Goal: Task Accomplishment & Management: Manage account settings

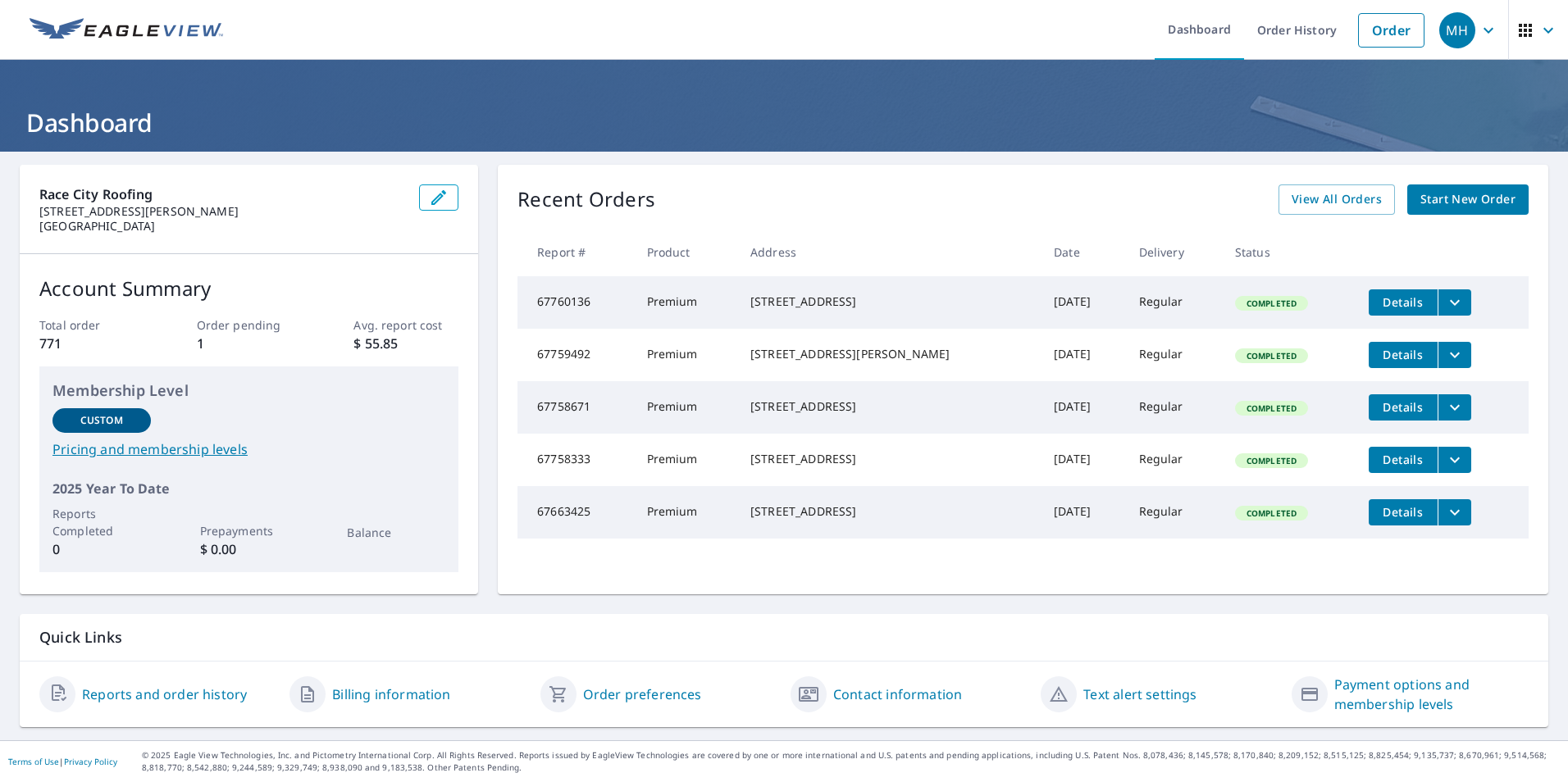
click at [1464, 202] on span "Start New Order" at bounding box center [1467, 200] width 95 height 21
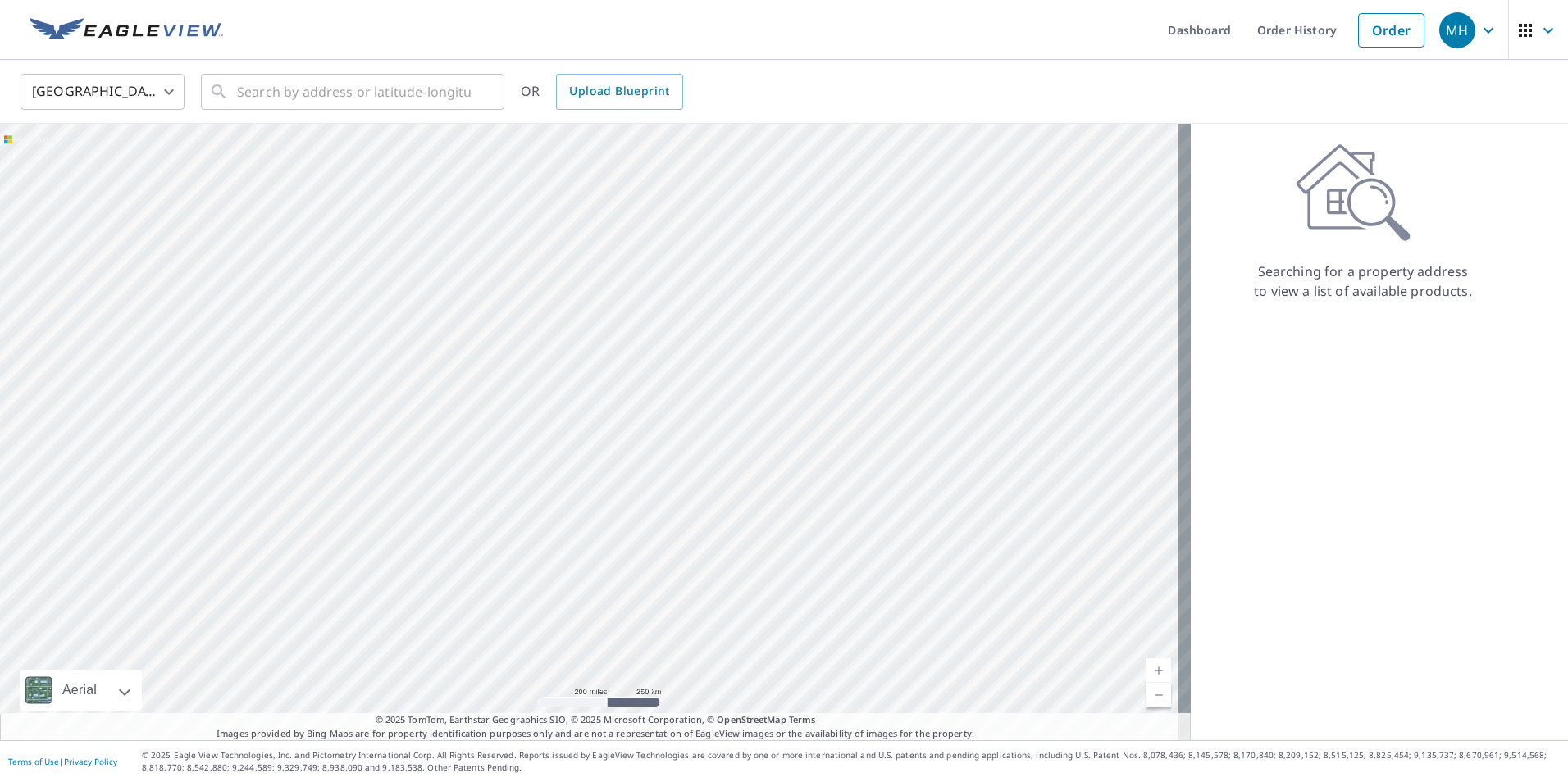
click at [1457, 27] on div "MH" at bounding box center [1456, 30] width 36 height 36
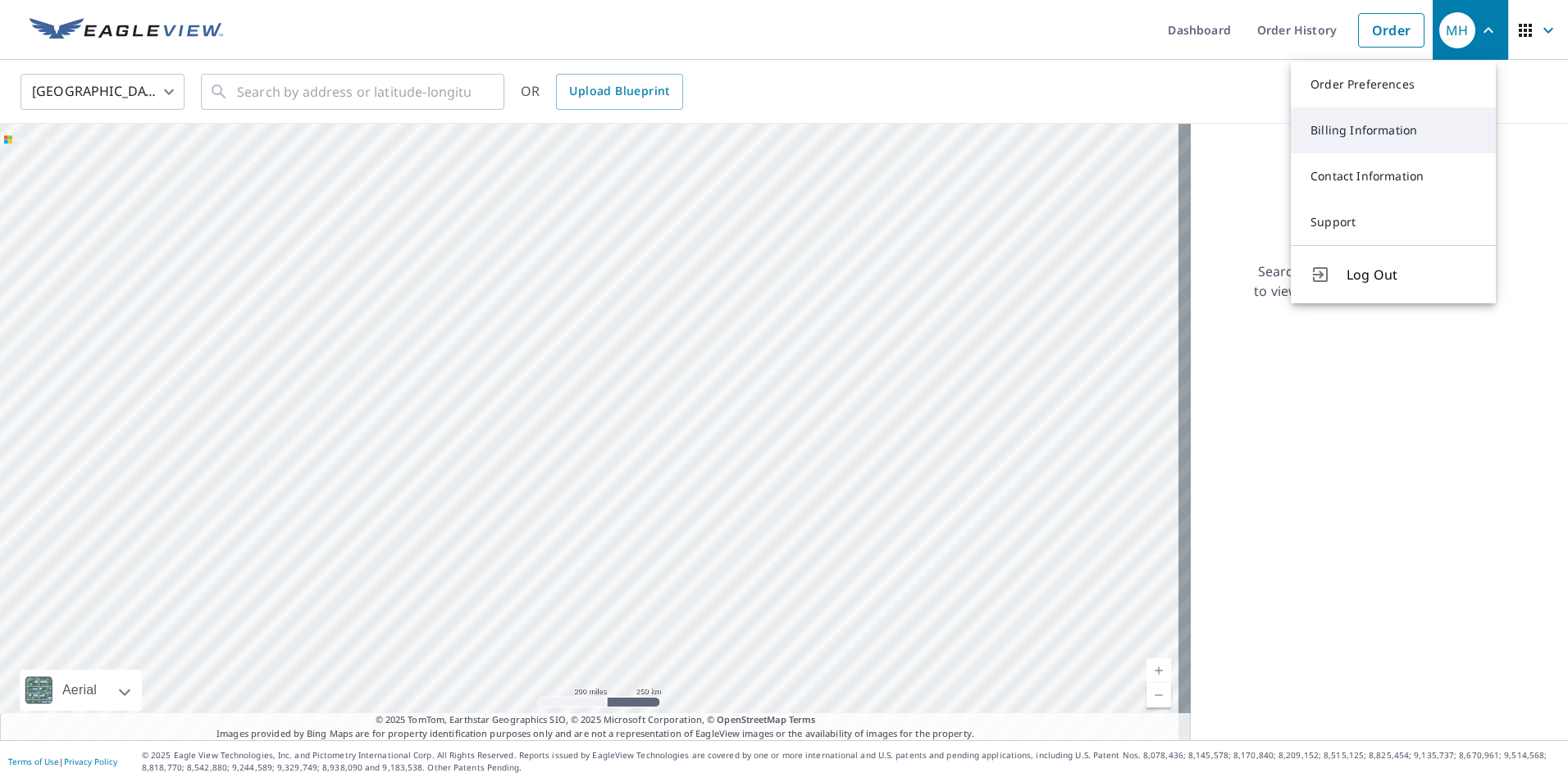
click at [1416, 139] on link "Billing Information" at bounding box center [1393, 130] width 205 height 46
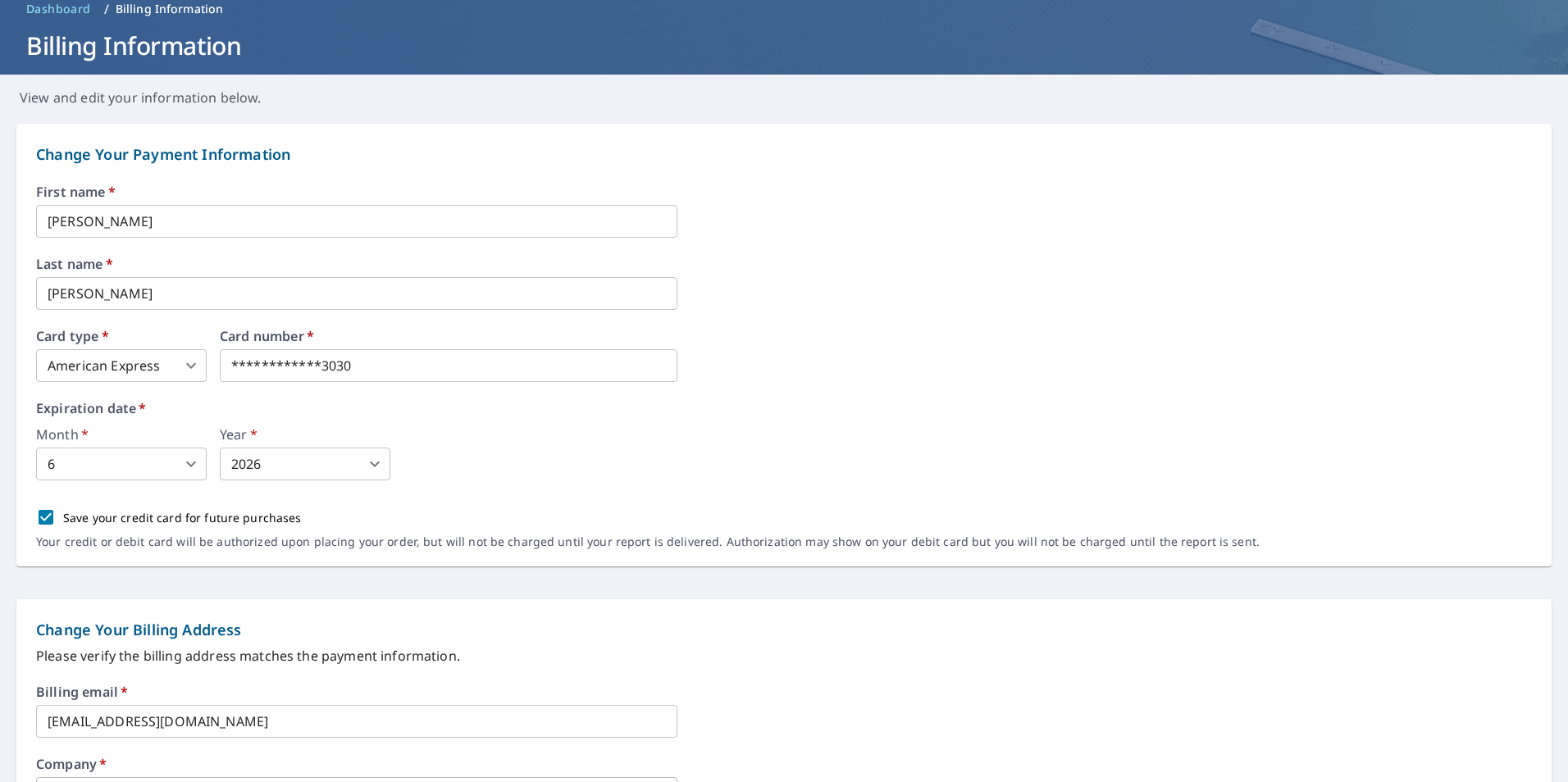
scroll to position [20, 0]
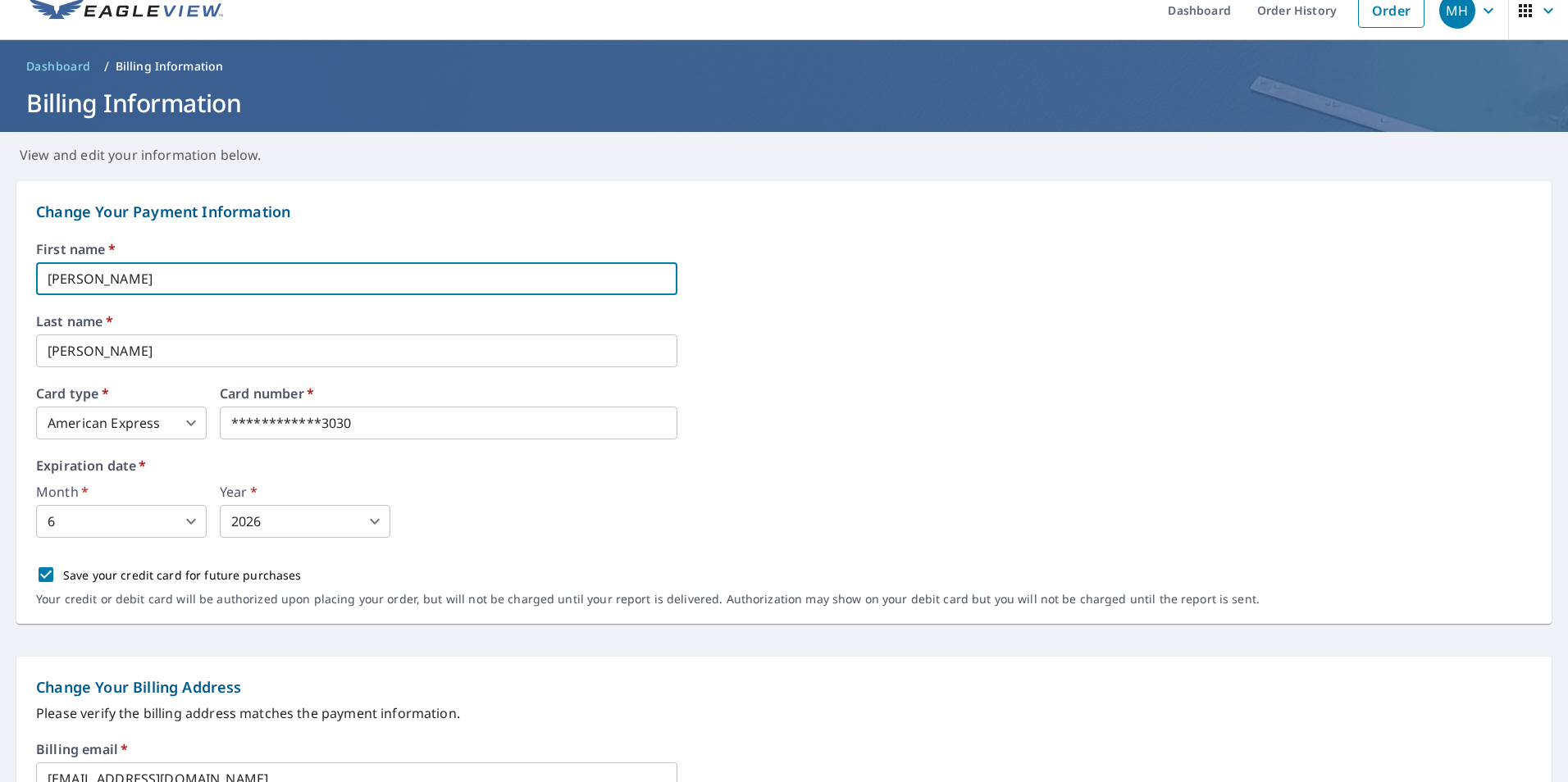
drag, startPoint x: 132, startPoint y: 280, endPoint x: -3, endPoint y: 258, distance: 136.8
click at [0, 258] on html "**********" at bounding box center [784, 391] width 1568 height 782
type input "[PERSON_NAME]"
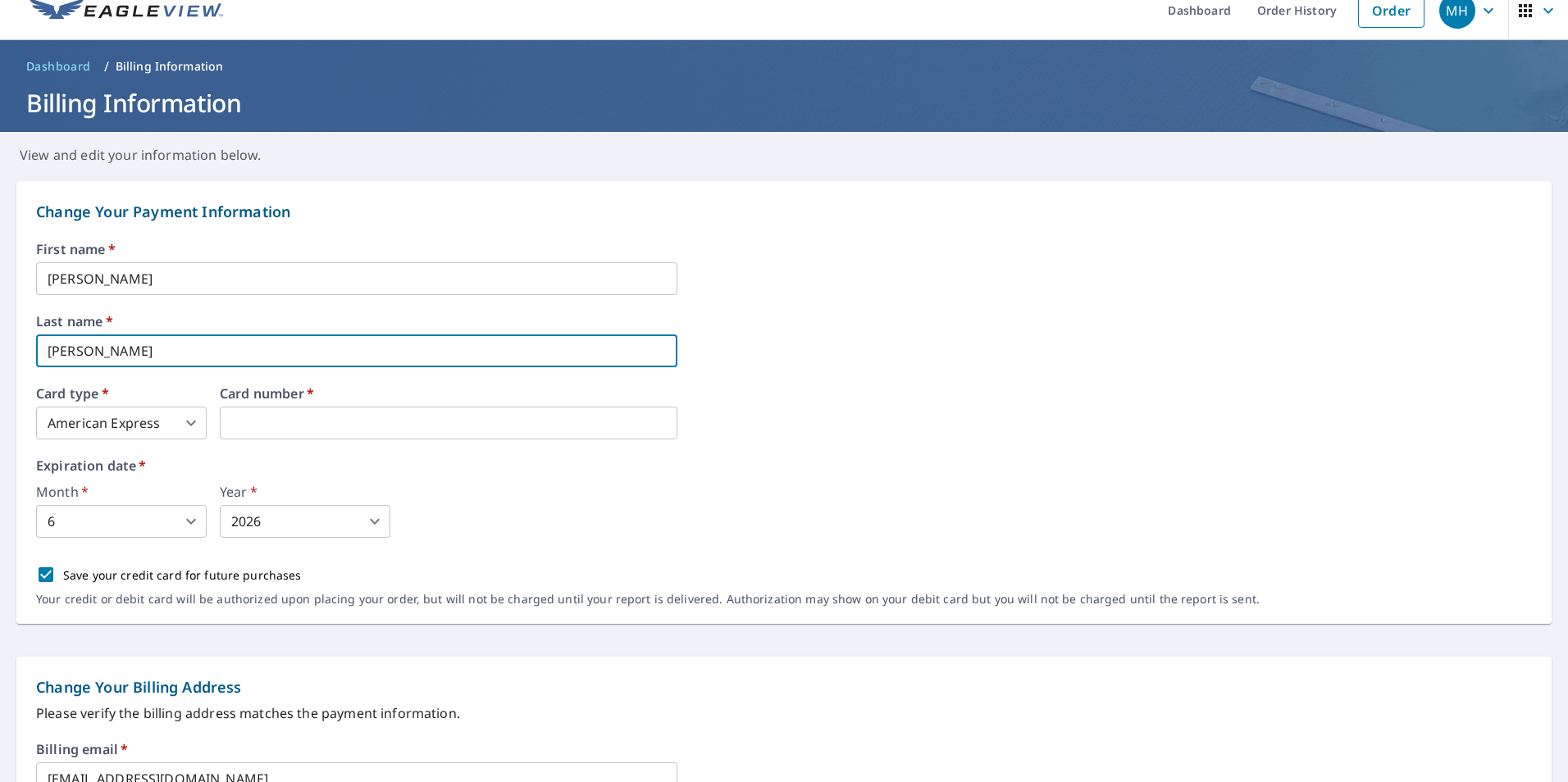
type input "[PERSON_NAME]"
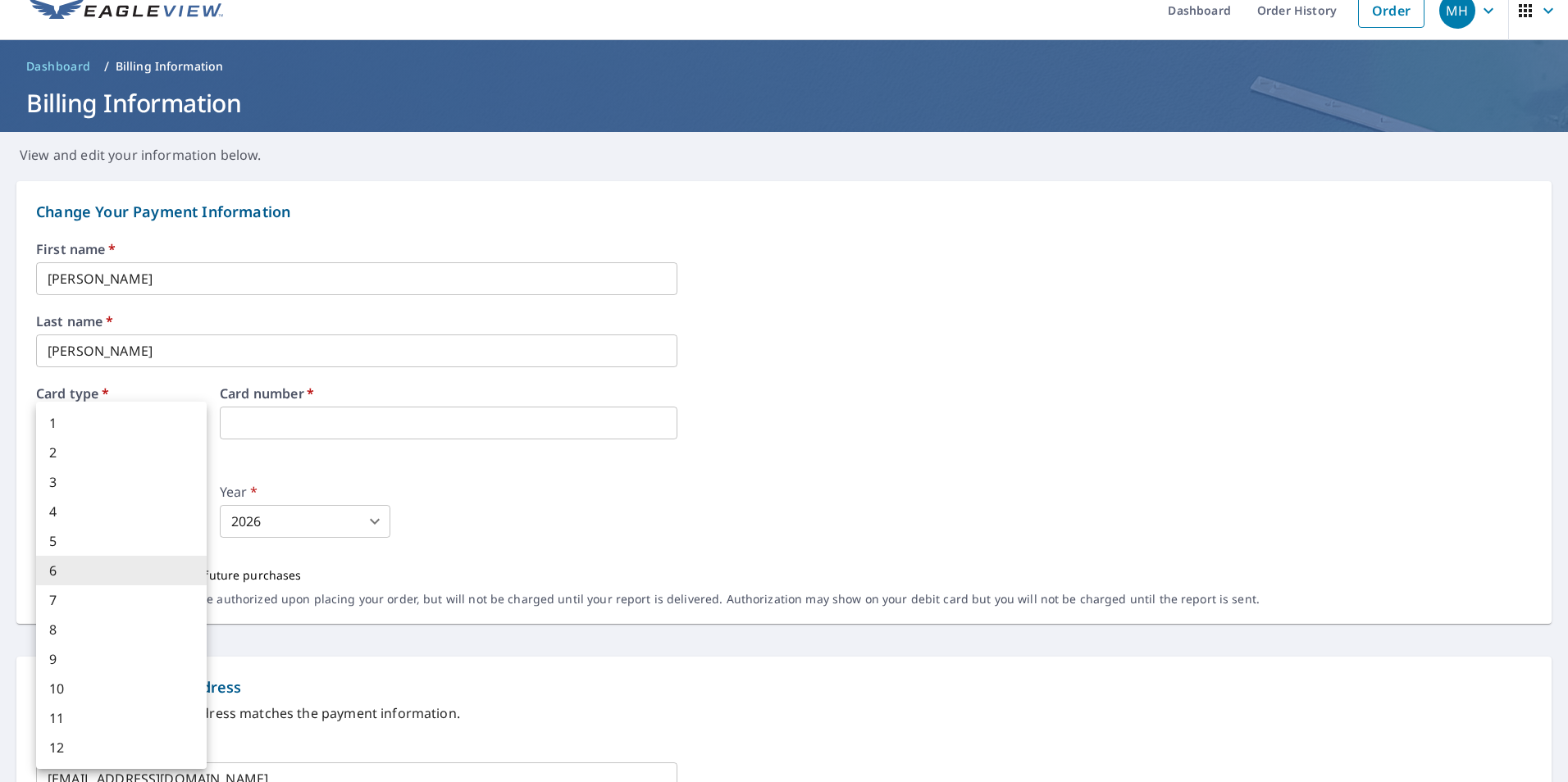
click at [102, 524] on body "MH MH Dashboard Order History Order MH Dashboard / Billing Information Billing …" at bounding box center [784, 391] width 1568 height 782
click at [76, 657] on li "9" at bounding box center [121, 659] width 171 height 30
type input "9"
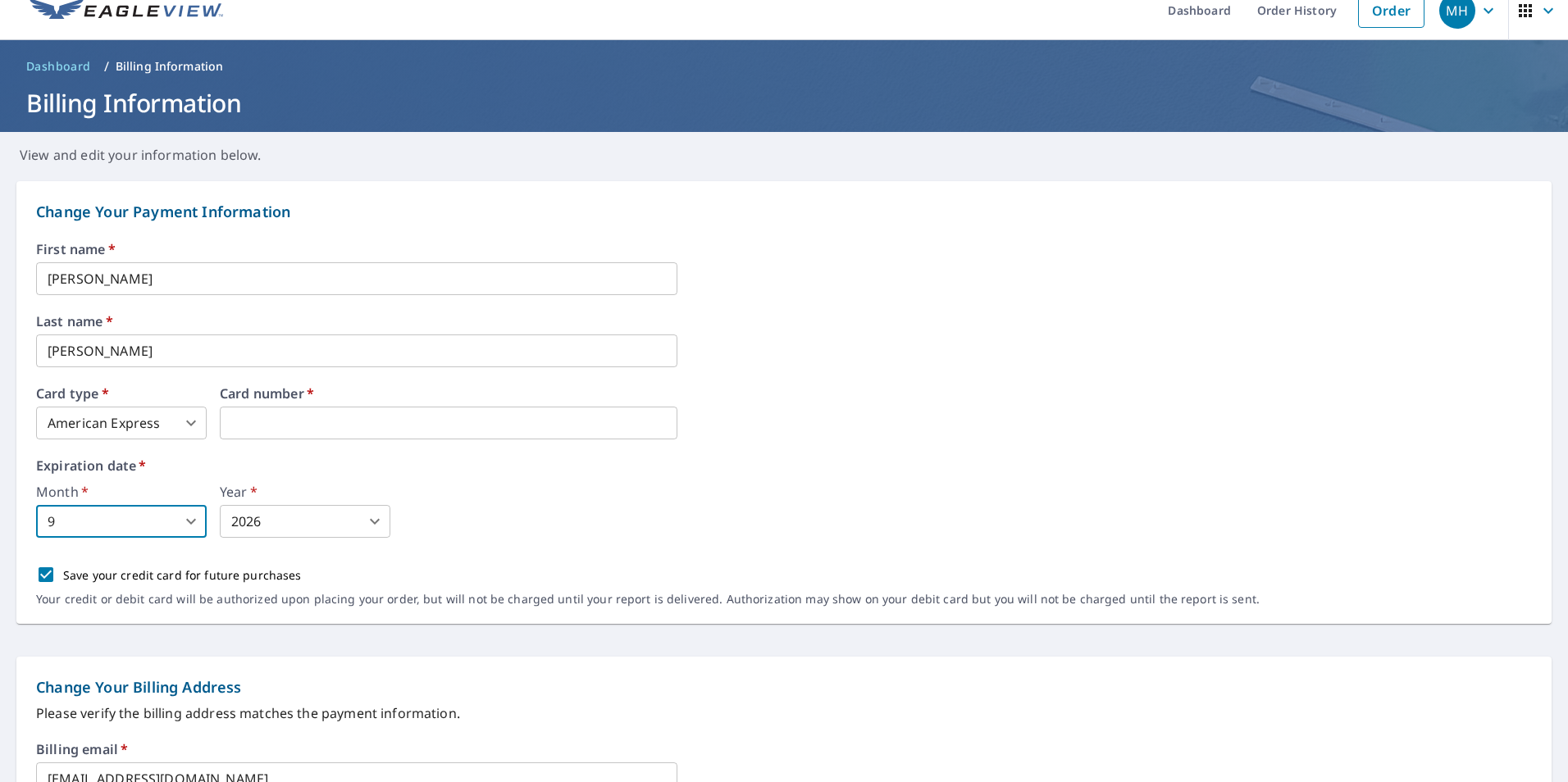
click at [302, 524] on body "MH MH Dashboard Order History Order MH Dashboard / Billing Information Billing …" at bounding box center [784, 391] width 1568 height 782
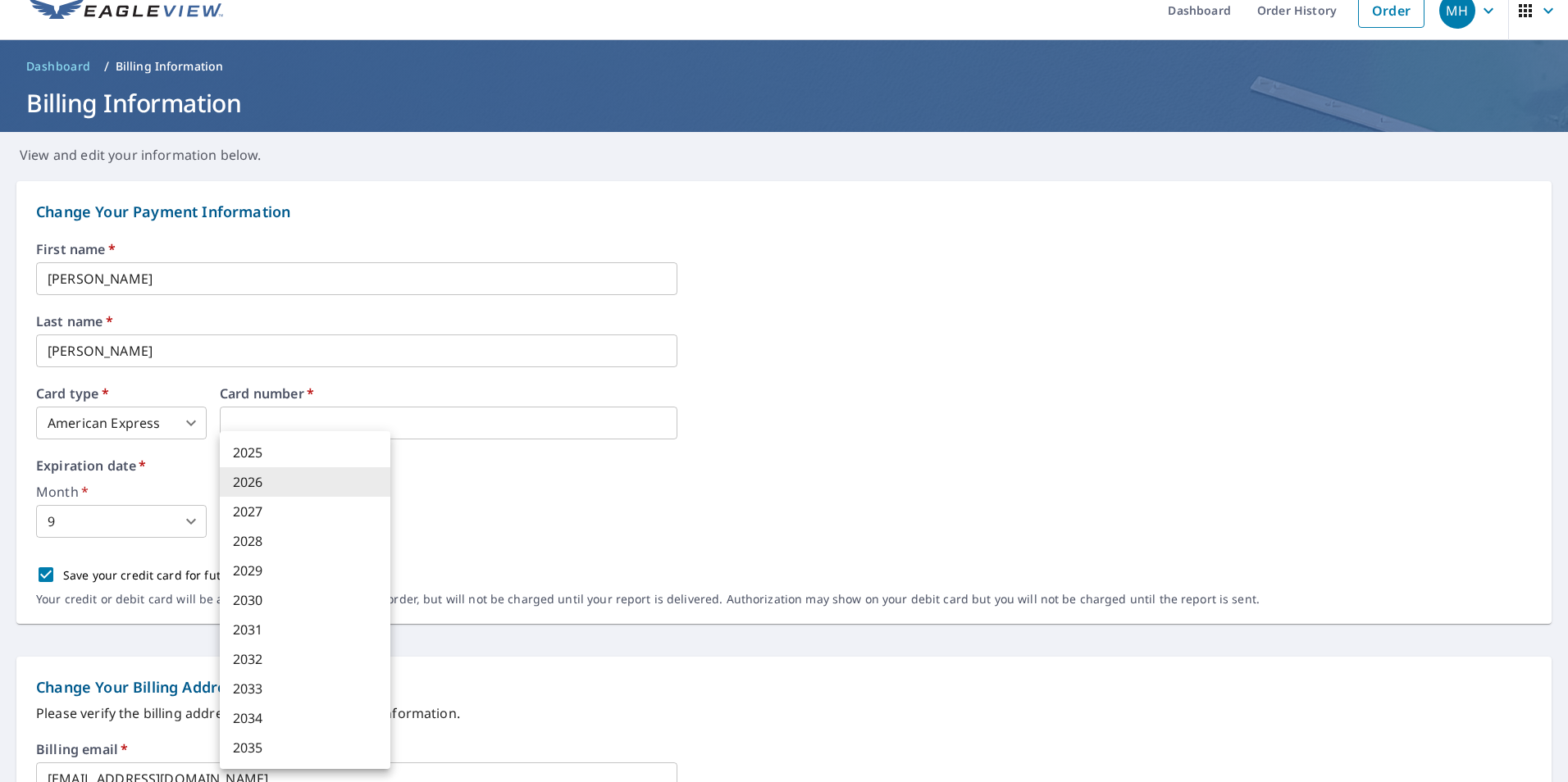
click at [288, 602] on li "2030" at bounding box center [305, 601] width 171 height 30
type input "2030"
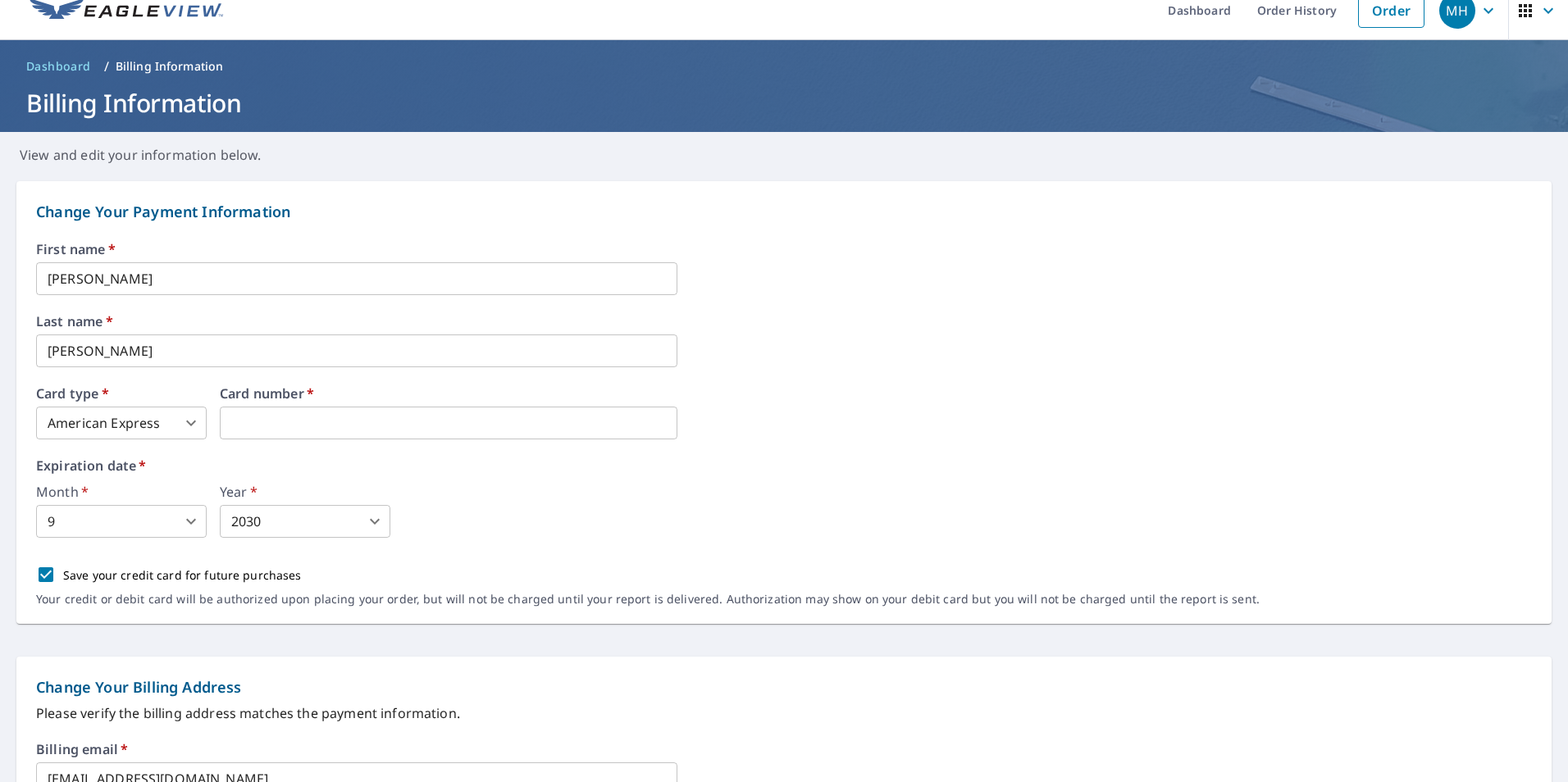
click at [532, 520] on div "Month   * 9 9 ​ Year   * 2030 2030 ​" at bounding box center [784, 512] width 1496 height 52
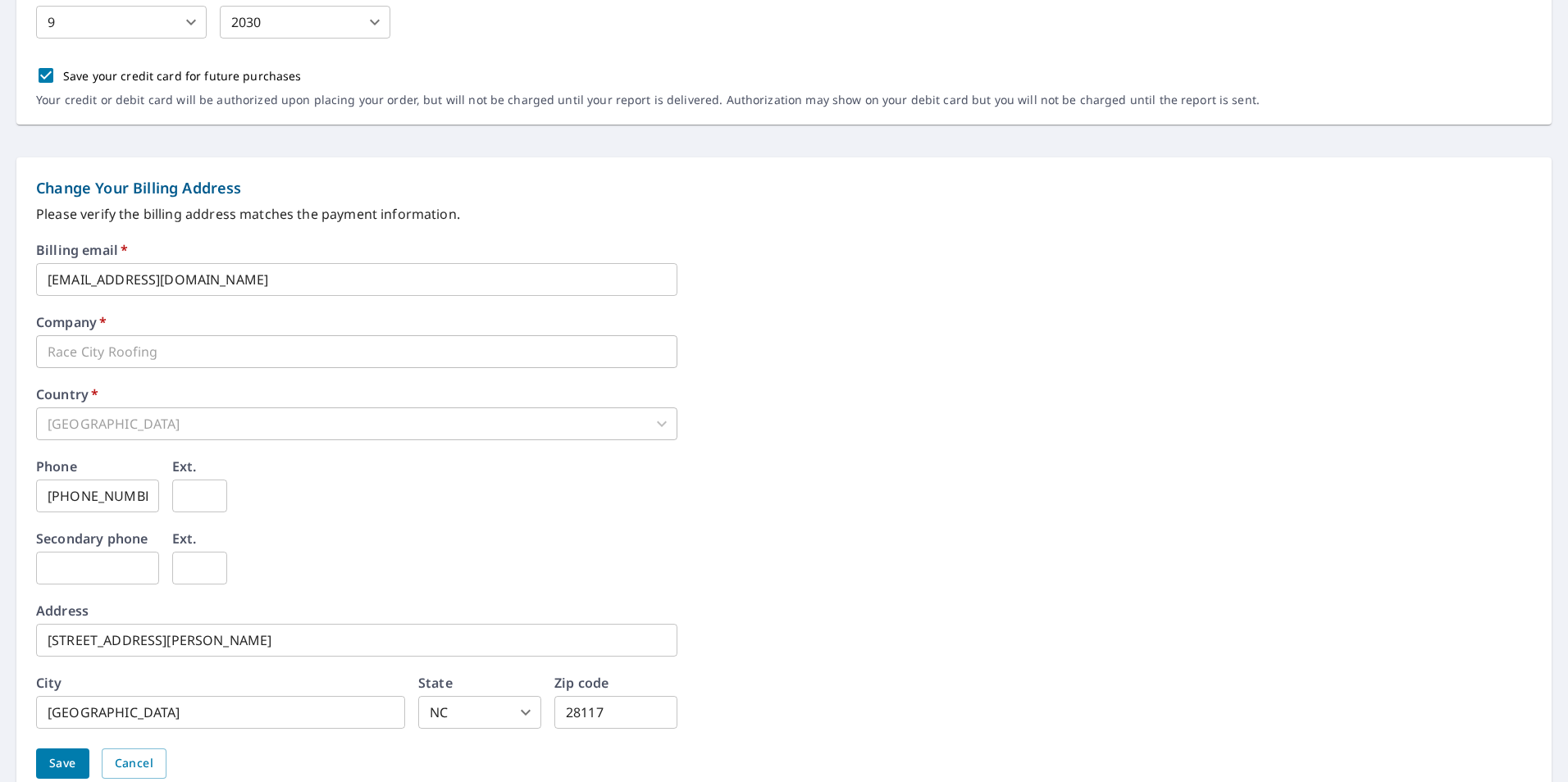
scroll to position [594, 0]
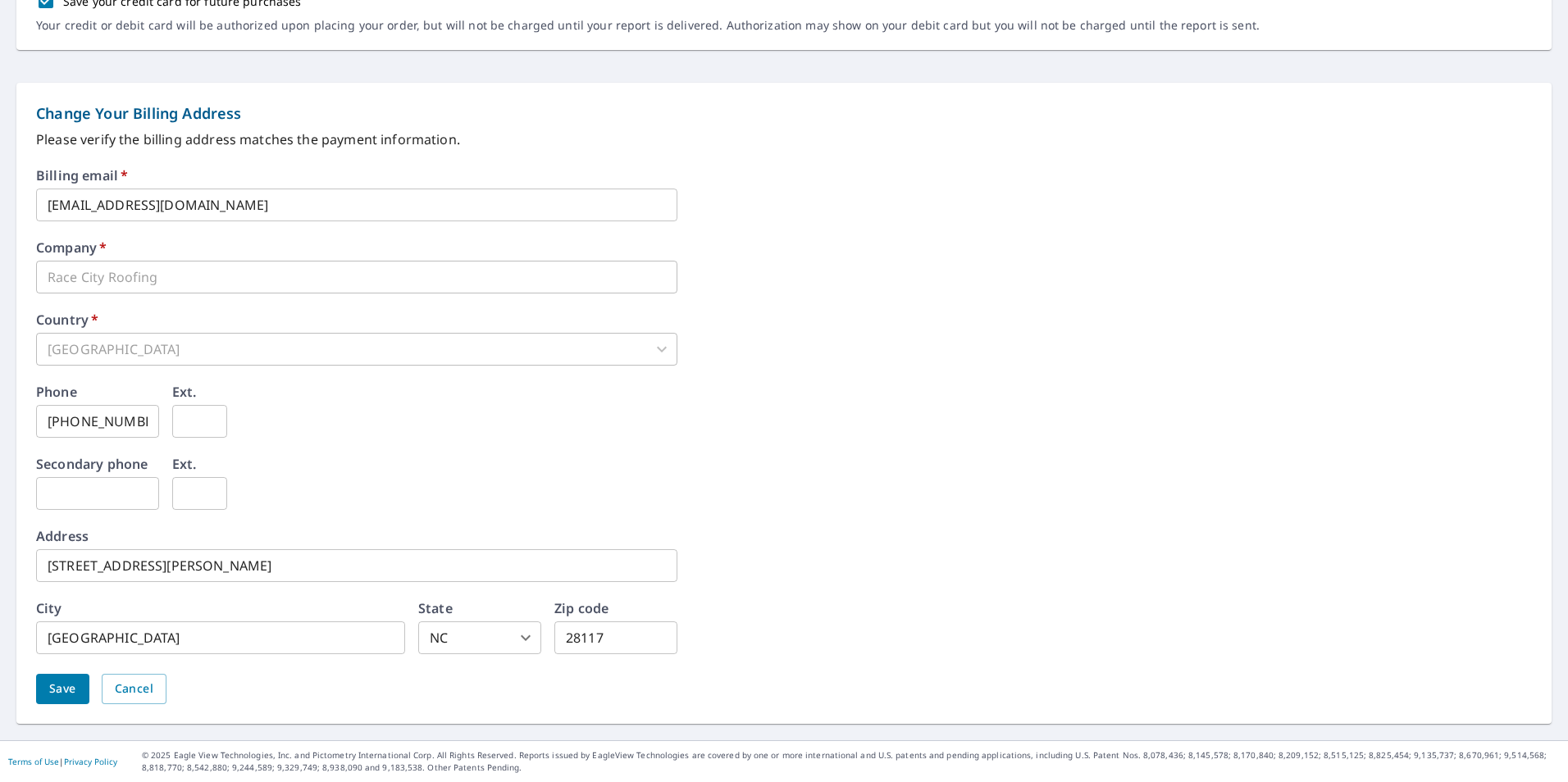
click at [52, 690] on span "Save" at bounding box center [62, 690] width 27 height 21
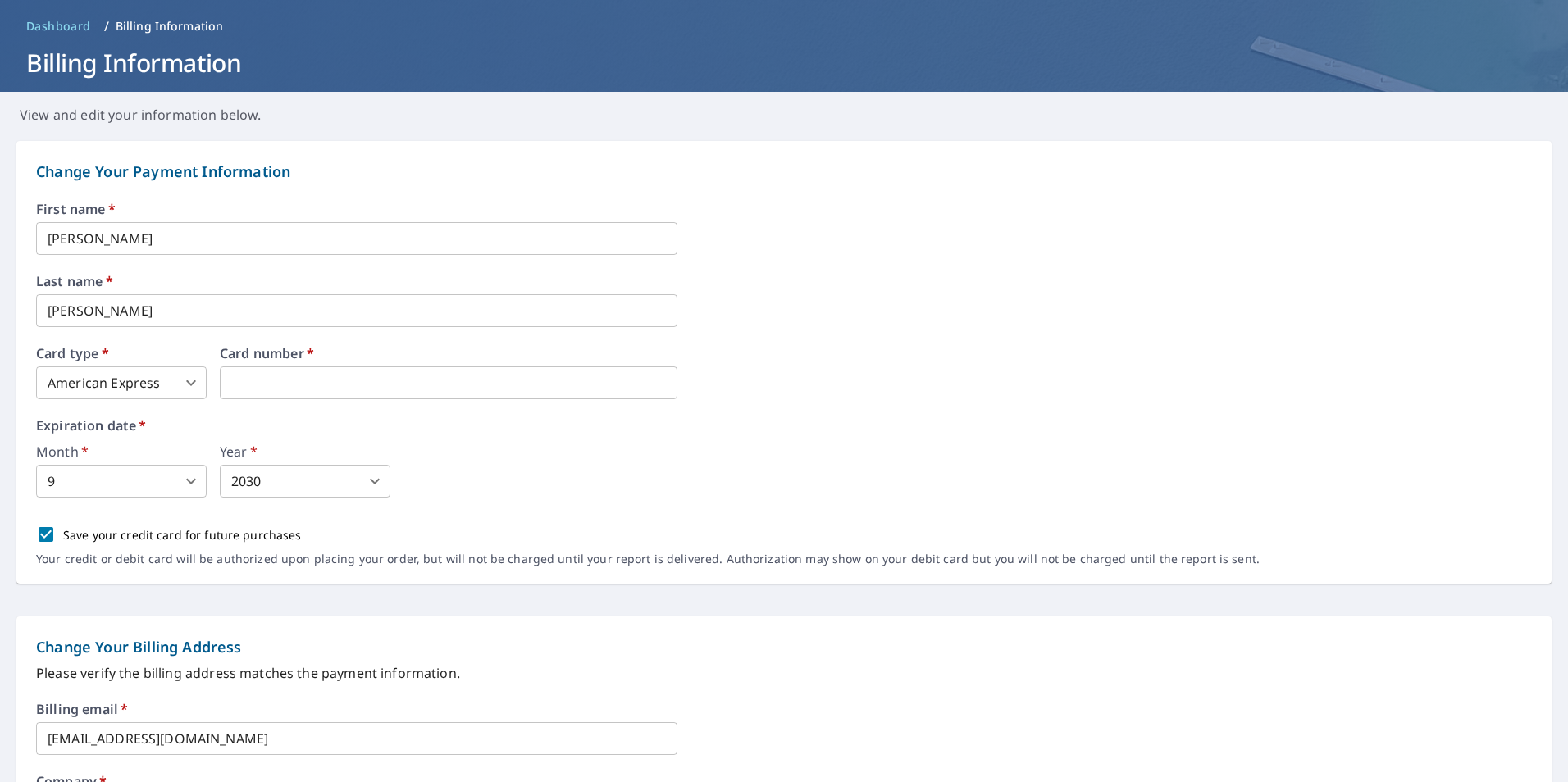
scroll to position [0, 0]
